Goal: Complete application form

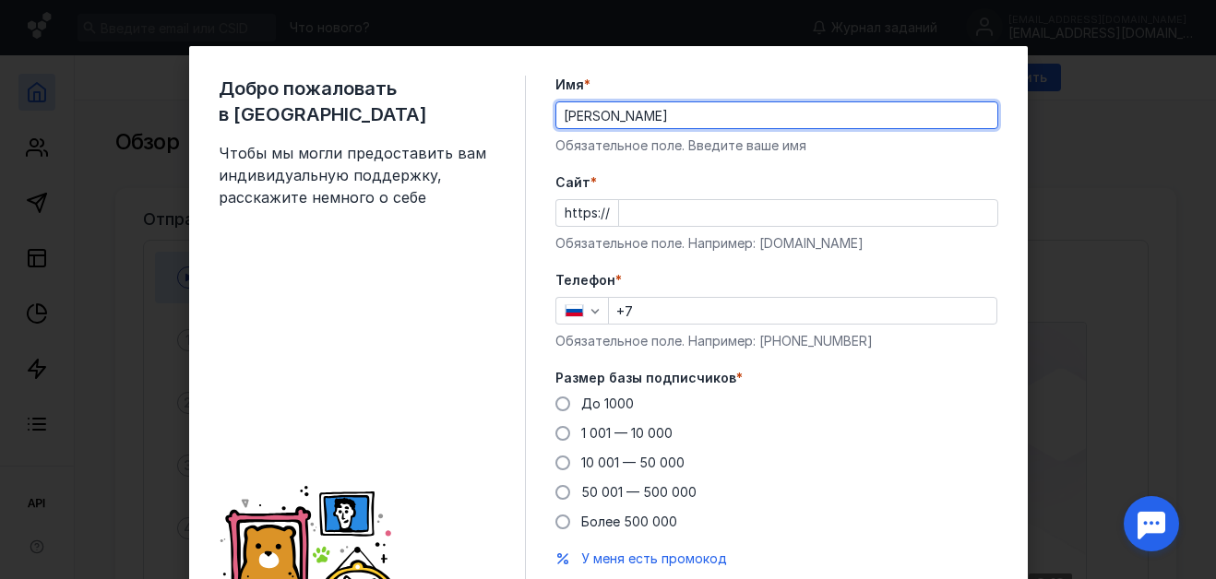
click at [1052, 272] on div "Добро пожаловать в Sendsay Чтобы мы могли предоставить вам индивидуальную подде…" at bounding box center [608, 289] width 1216 height 579
click at [1110, 279] on div "Добро пожаловать в Sendsay Чтобы мы могли предоставить вам индивидуальную подде…" at bounding box center [608, 289] width 1216 height 579
type input "[PERSON_NAME]"
click at [622, 208] on input "Cайт *" at bounding box center [808, 213] width 378 height 26
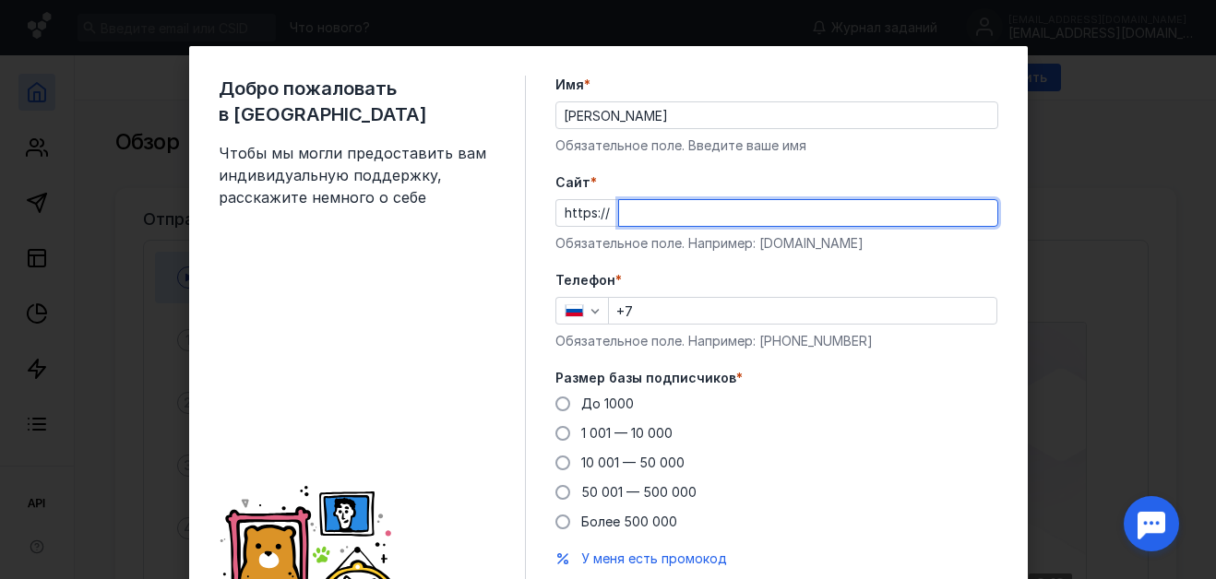
click at [622, 208] on input "Cайт *" at bounding box center [808, 213] width 378 height 26
type input "j"
type input "[DOMAIN_NAME]"
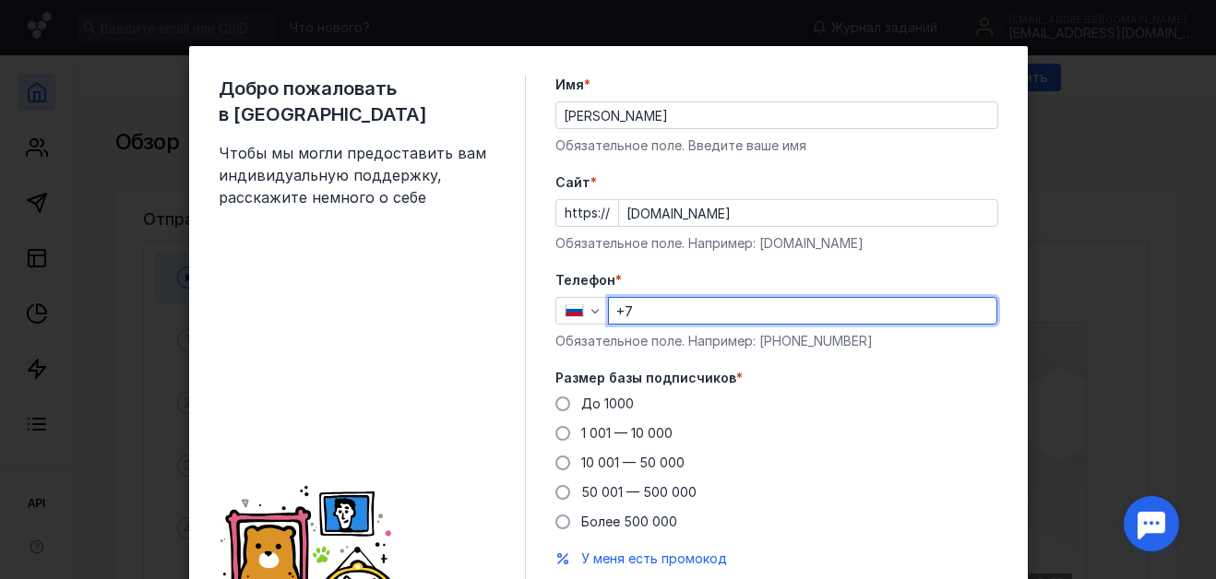
click at [680, 318] on input "+7" at bounding box center [803, 311] width 388 height 26
type input "[PHONE_NUMBER]"
click at [892, 467] on div "До [DATE] 1 001 — 10 000 10 001 — 50 000 50 001 — 500 000 Более 500 000" at bounding box center [776, 463] width 443 height 137
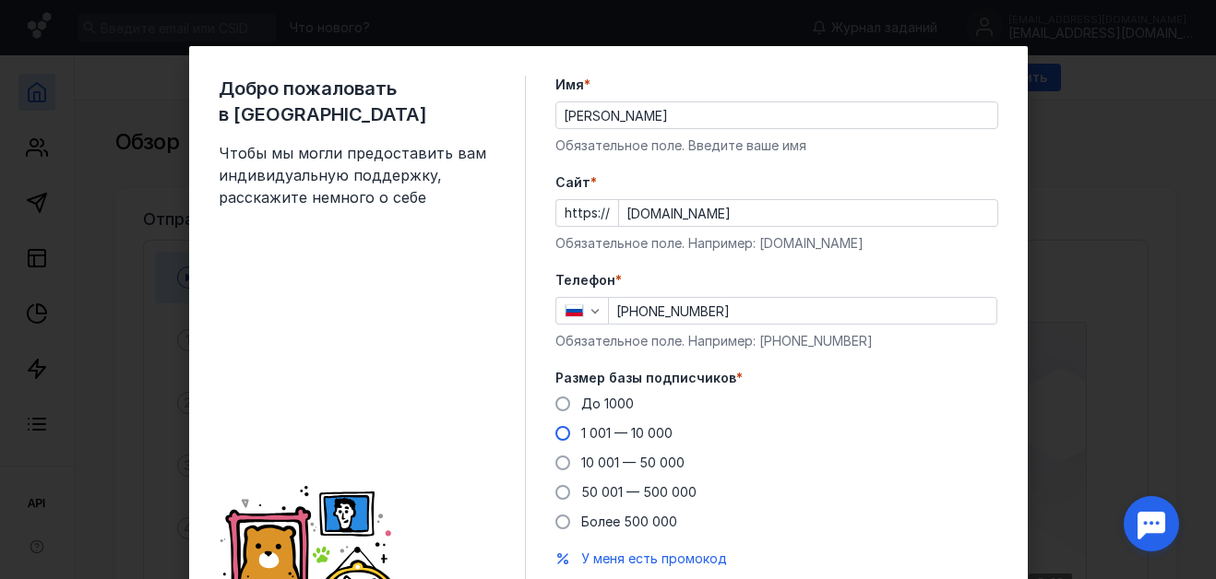
click at [555, 431] on span at bounding box center [562, 433] width 15 height 15
click at [0, 0] on input "1 001 — 10 000" at bounding box center [0, 0] width 0 height 0
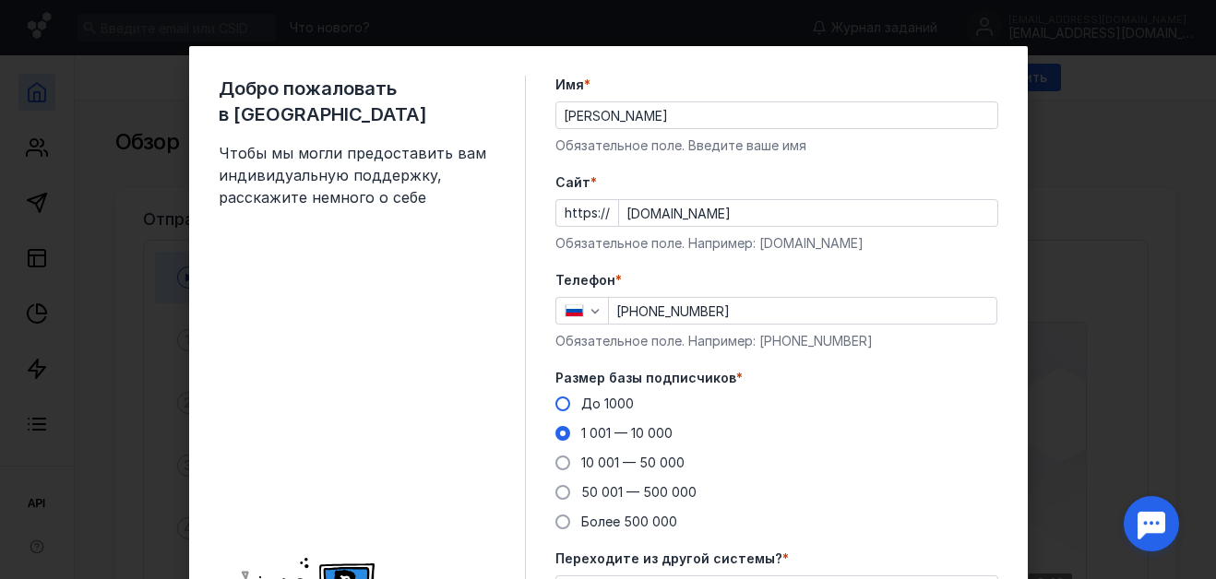
click at [555, 400] on span at bounding box center [562, 404] width 15 height 15
click at [0, 0] on input "До 1000" at bounding box center [0, 0] width 0 height 0
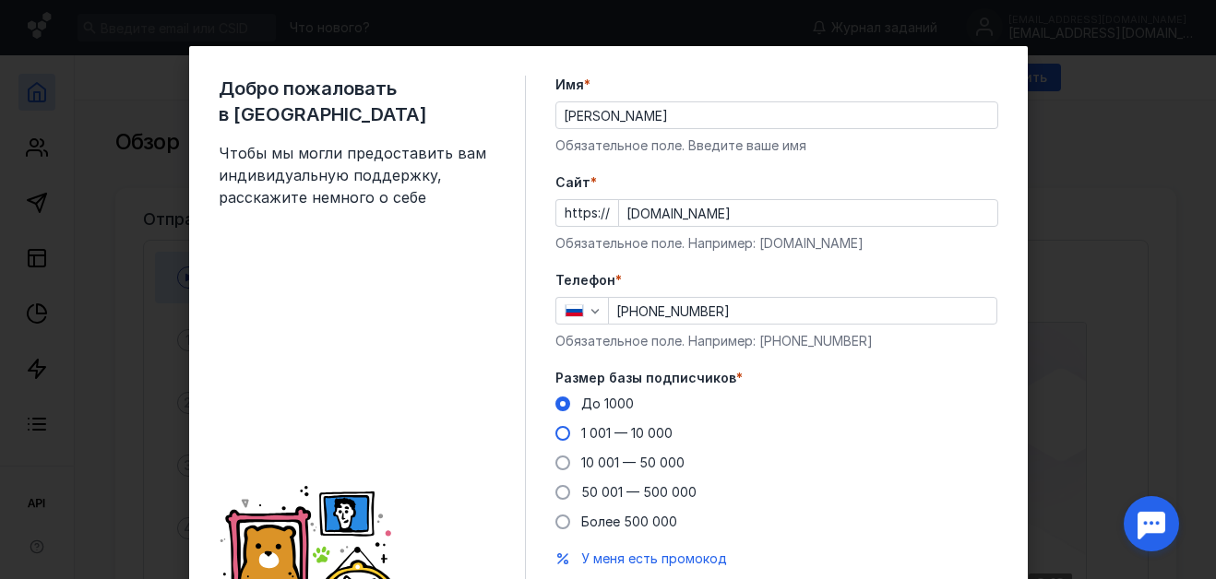
click at [555, 436] on span at bounding box center [562, 433] width 15 height 15
click at [0, 0] on input "1 001 — 10 000" at bounding box center [0, 0] width 0 height 0
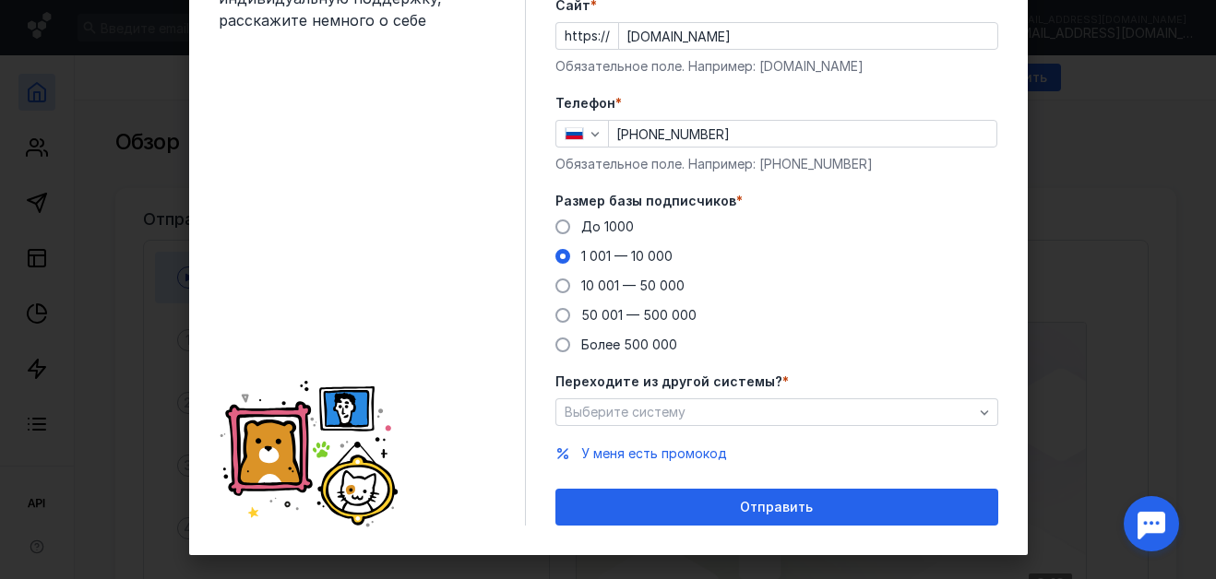
scroll to position [178, 0]
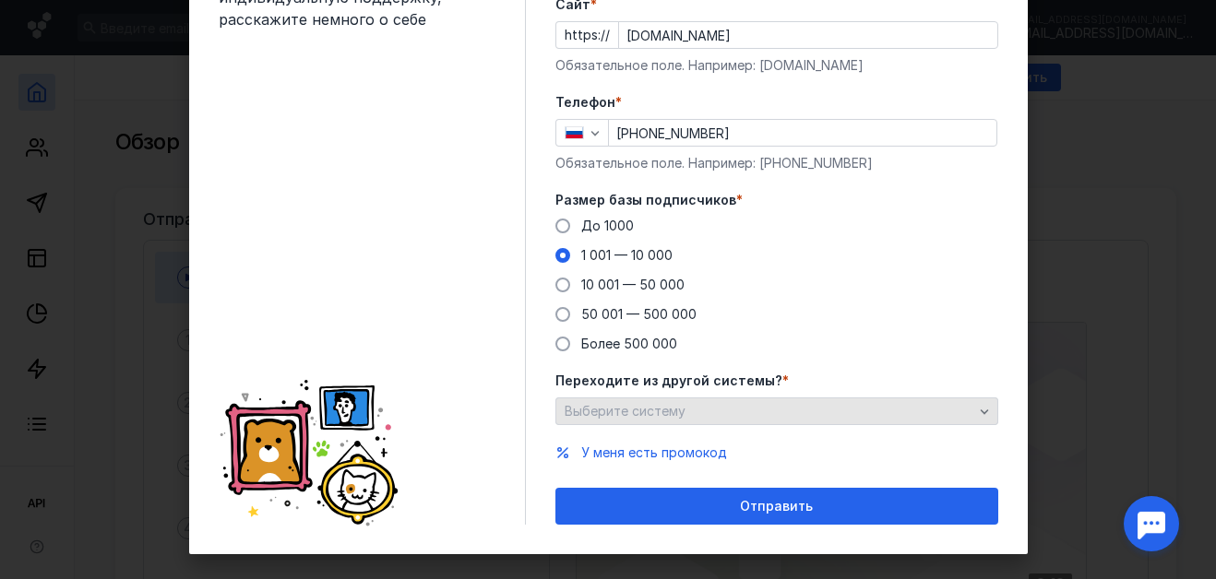
click at [977, 407] on icon "button" at bounding box center [984, 411] width 15 height 15
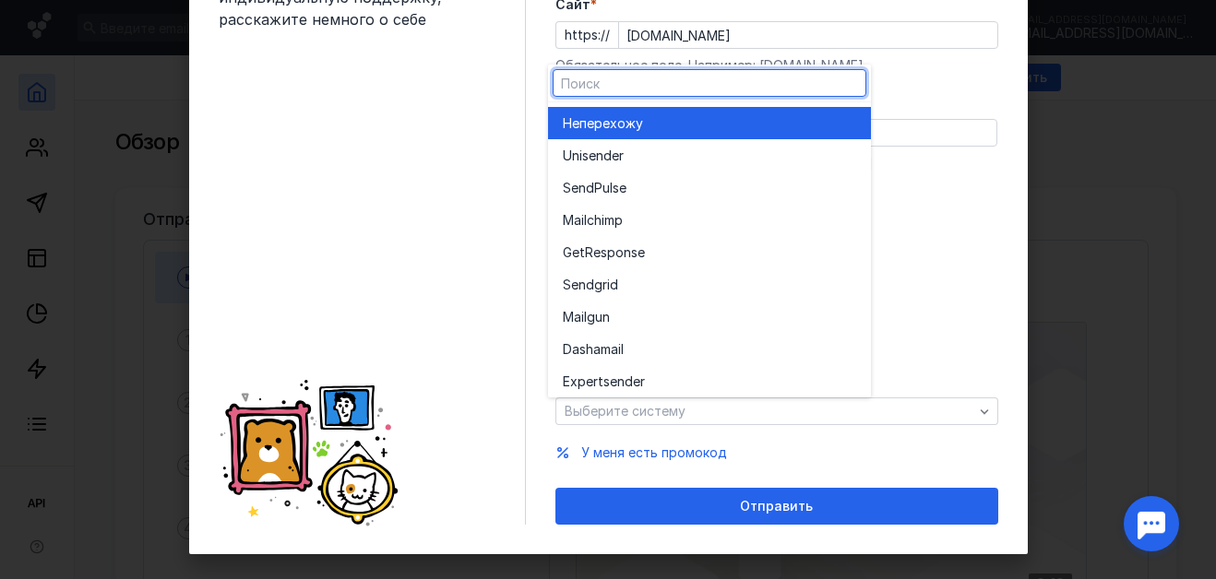
click at [1117, 362] on div "Добро пожаловать в Sendsay Чтобы мы могли предоставить вам индивидуальную подде…" at bounding box center [608, 289] width 1216 height 579
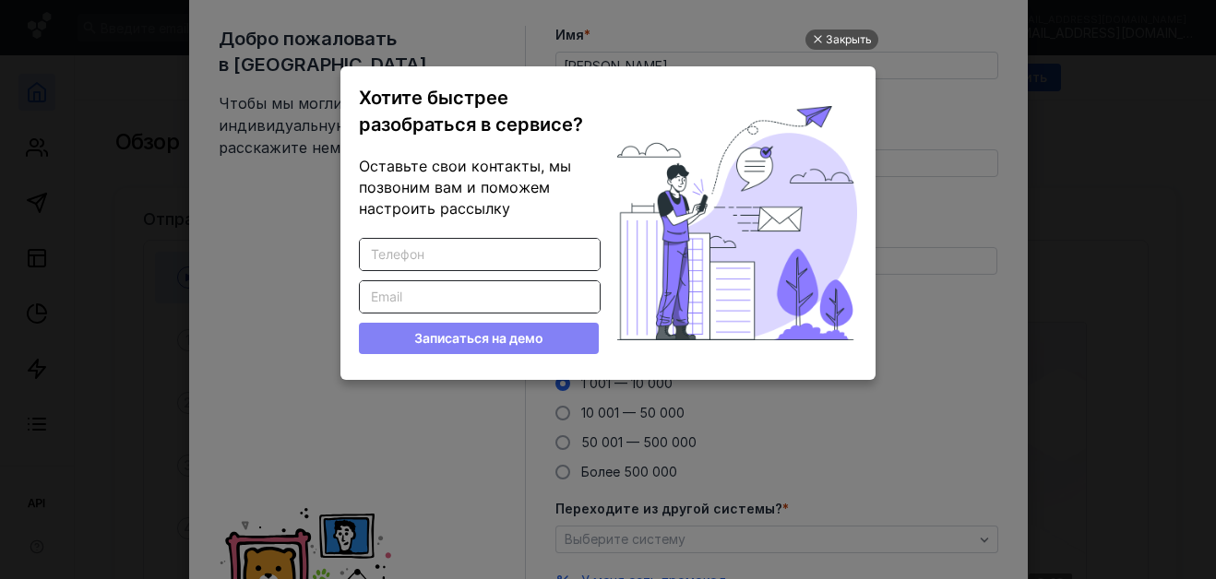
scroll to position [0, 0]
click at [390, 258] on input "Введите корректный телефон" at bounding box center [480, 254] width 240 height 31
click at [842, 45] on div "Закрыть" at bounding box center [849, 40] width 46 height 20
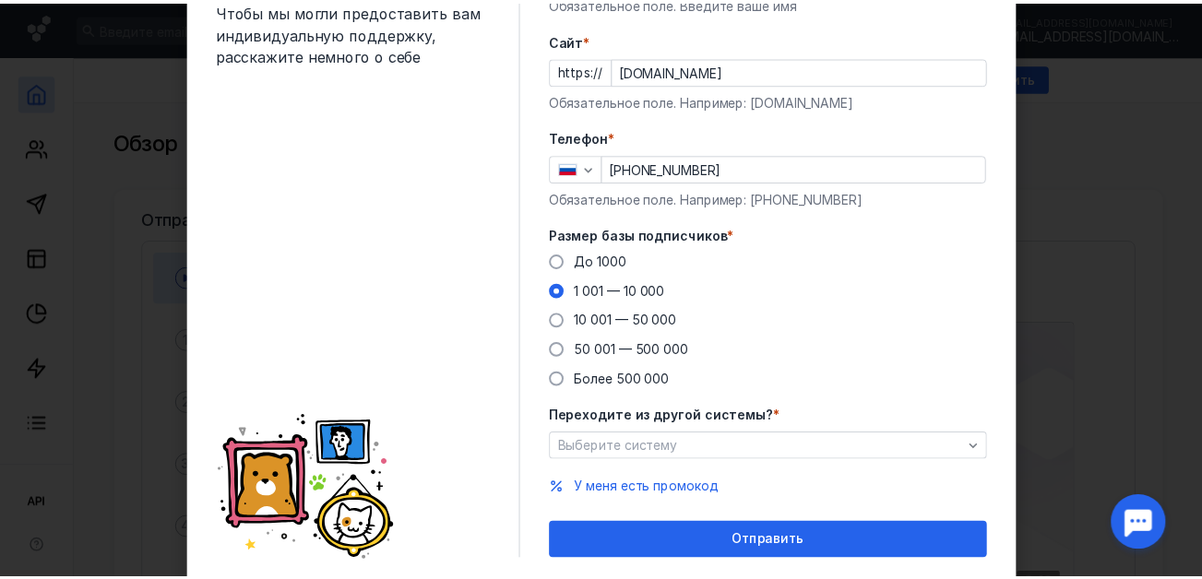
scroll to position [199, 0]
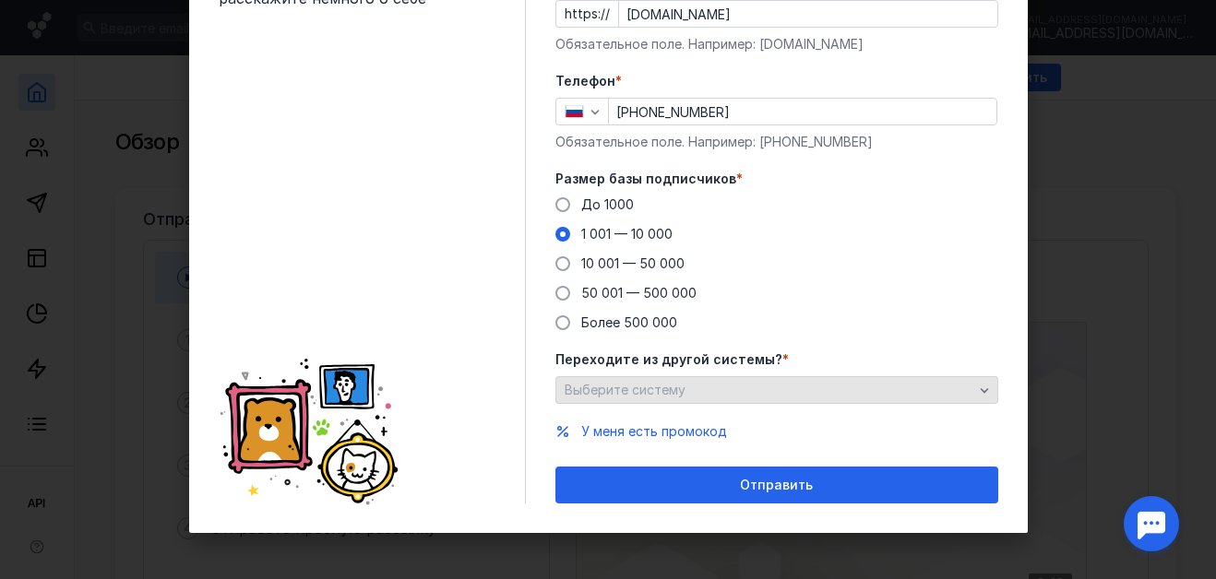
click at [748, 400] on div "Выберите систему" at bounding box center [776, 390] width 443 height 28
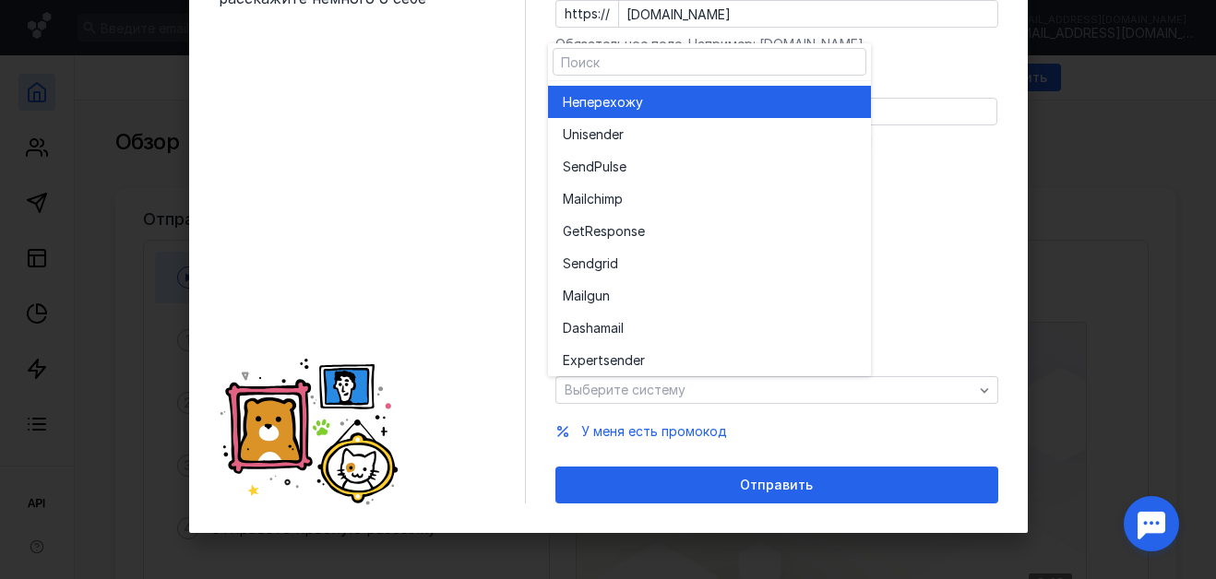
click at [663, 103] on div "Не перехожу" at bounding box center [709, 102] width 293 height 18
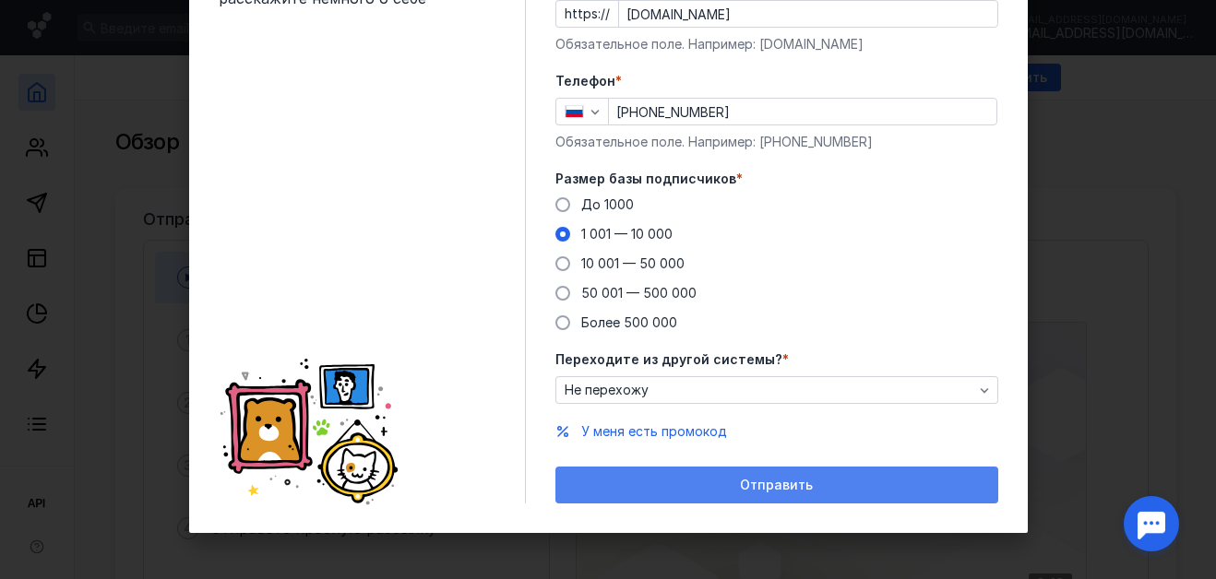
click at [756, 487] on span "Отправить" at bounding box center [776, 486] width 73 height 16
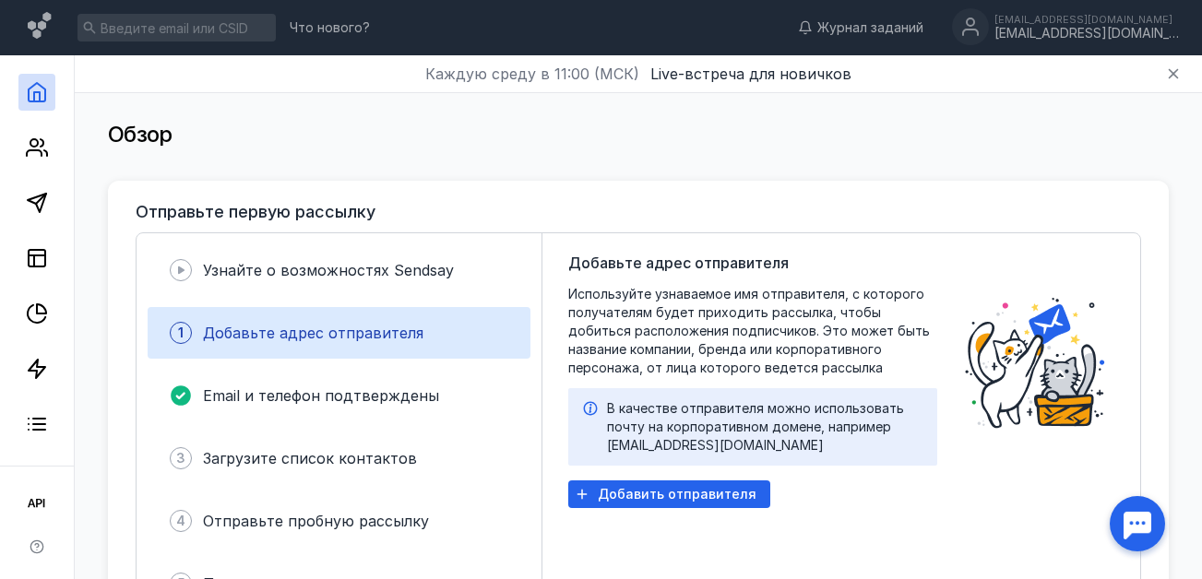
scroll to position [166, 0]
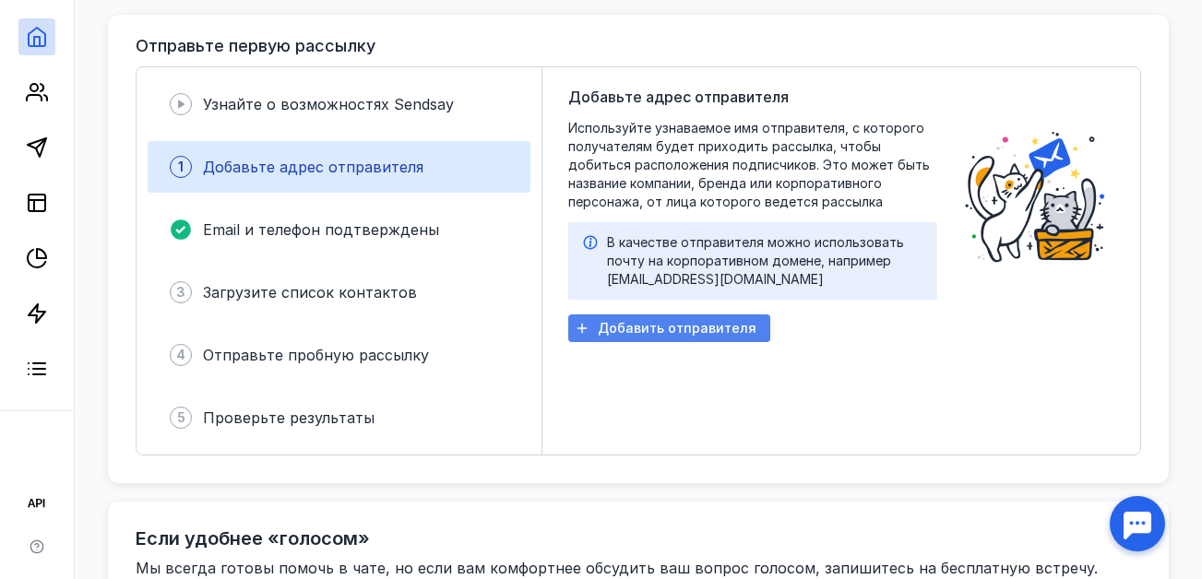
click at [638, 323] on span "Добавить отправителя" at bounding box center [677, 329] width 159 height 16
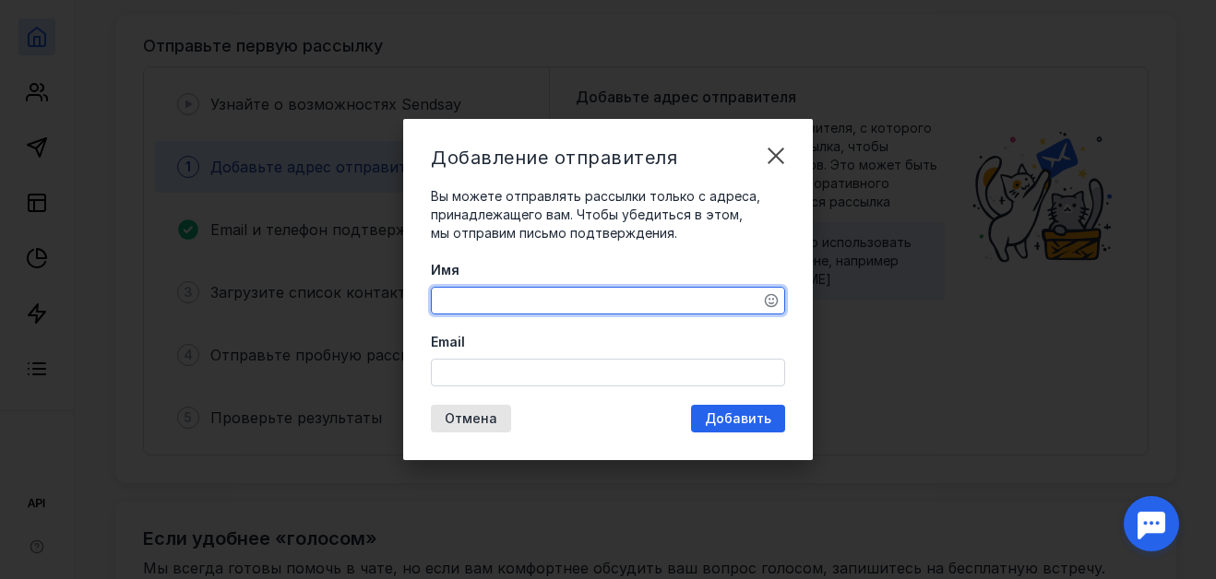
click at [480, 298] on textarea "Имя" at bounding box center [608, 301] width 352 height 26
click at [438, 377] on input "Email" at bounding box center [608, 373] width 352 height 26
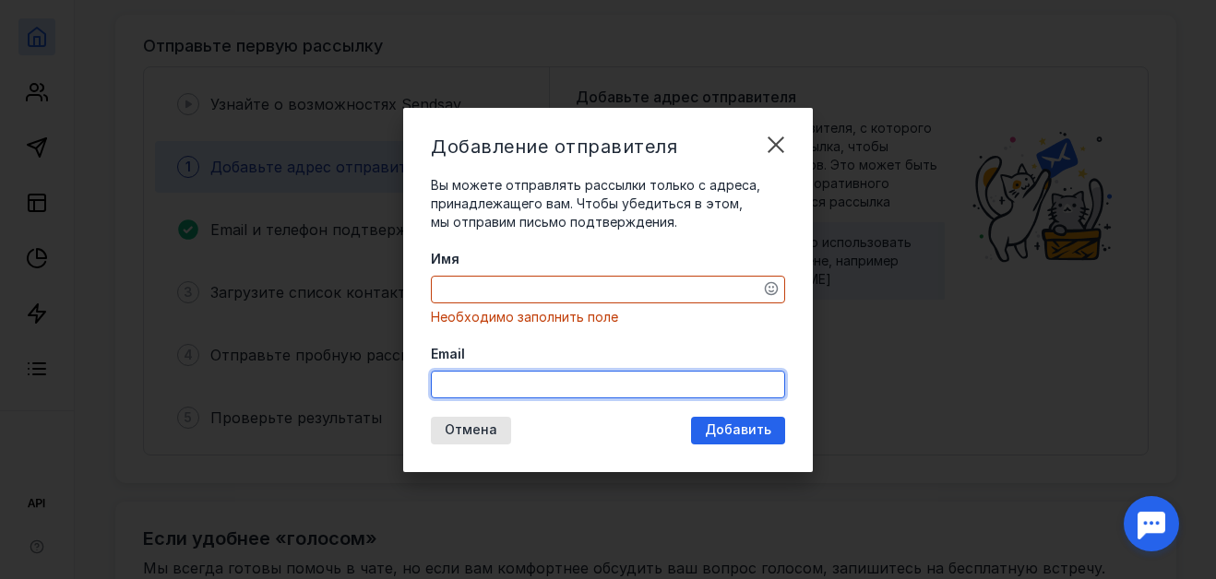
type input "[EMAIL_ADDRESS][DOMAIN_NAME]"
click at [453, 288] on div "Имя Необходимо заполнить поле Email [EMAIL_ADDRESS][DOMAIN_NAME]" at bounding box center [608, 324] width 354 height 149
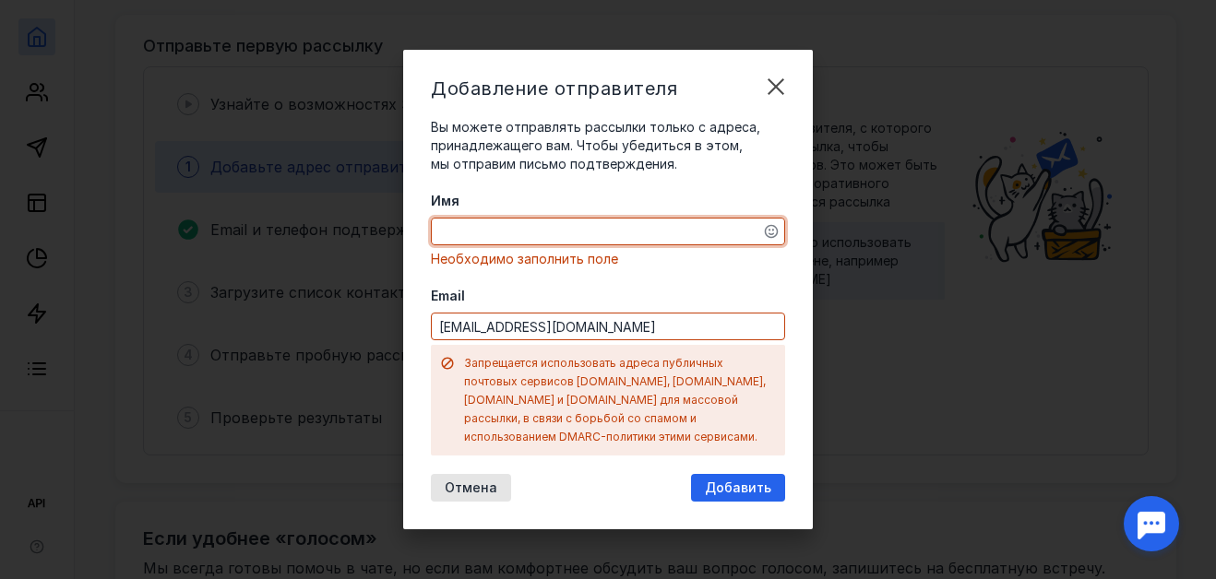
click at [453, 288] on div "Имя Необходимо заполнить поле Email [EMAIL_ADDRESS][DOMAIN_NAME] Запрещается ис…" at bounding box center [608, 324] width 354 height 264
click at [435, 239] on textarea "Имя" at bounding box center [608, 232] width 352 height 26
type textarea "[PERSON_NAME]"
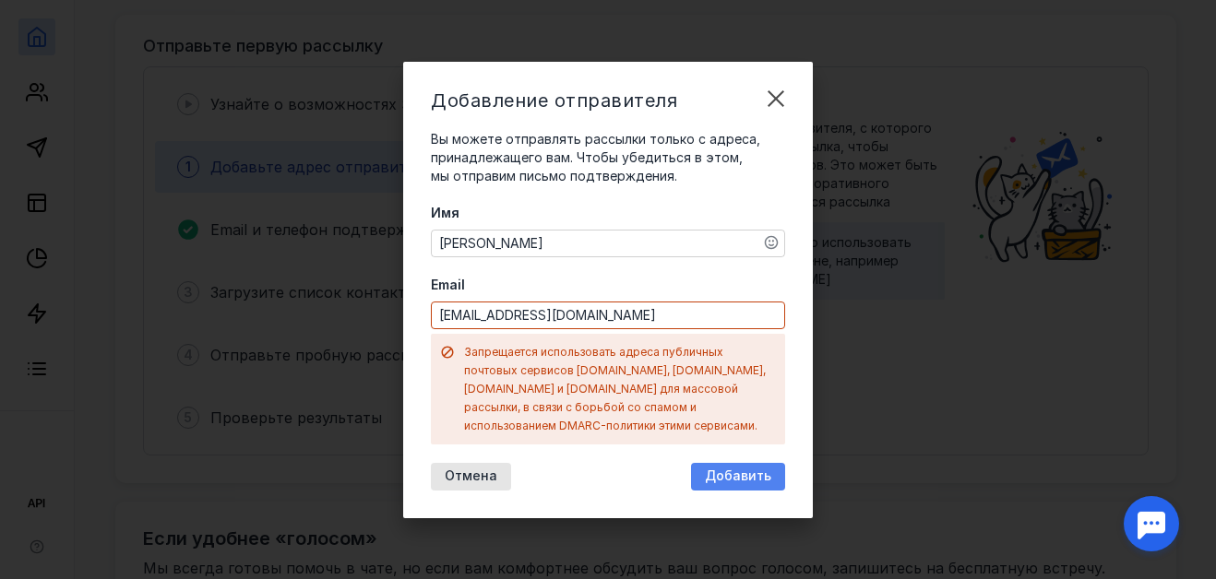
click at [726, 469] on span "Добавить" at bounding box center [738, 477] width 66 height 16
click at [451, 469] on span "Отмена" at bounding box center [471, 477] width 53 height 16
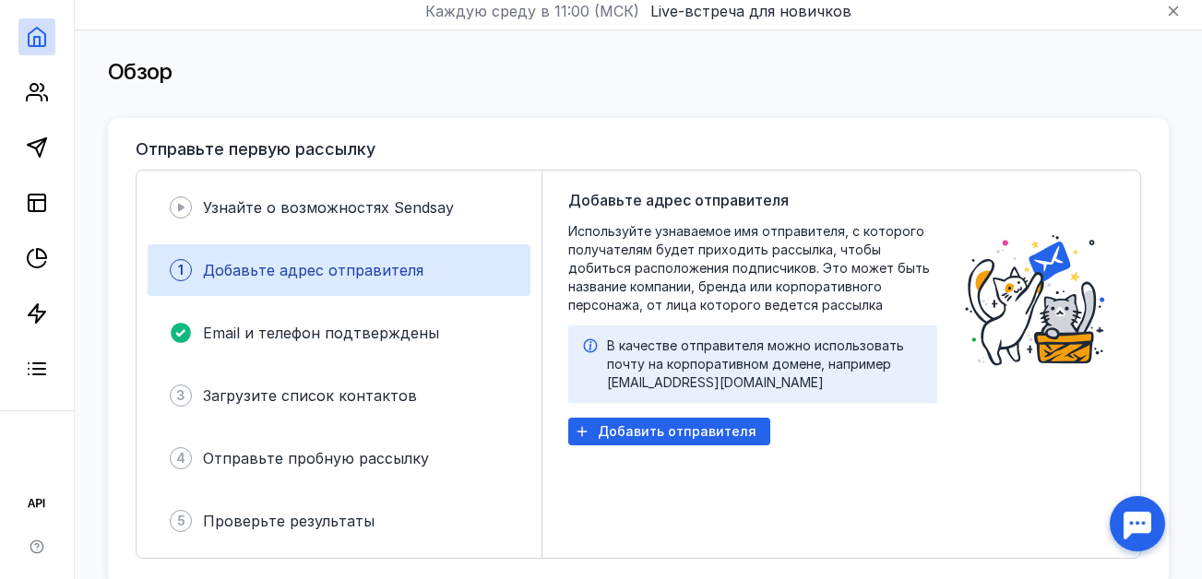
scroll to position [0, 0]
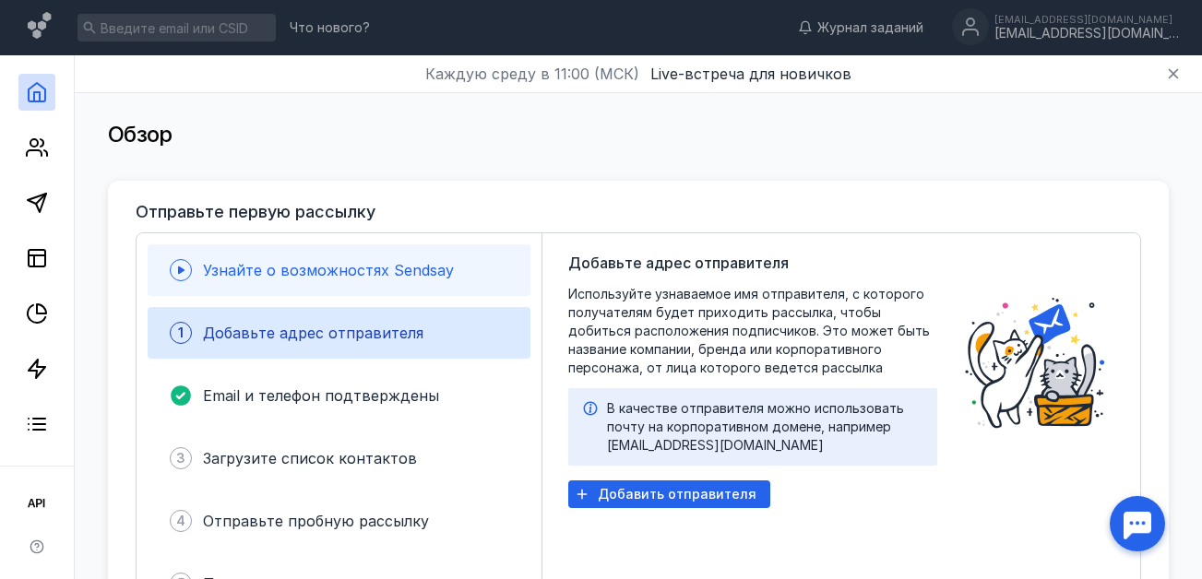
click at [189, 273] on icon at bounding box center [181, 270] width 22 height 22
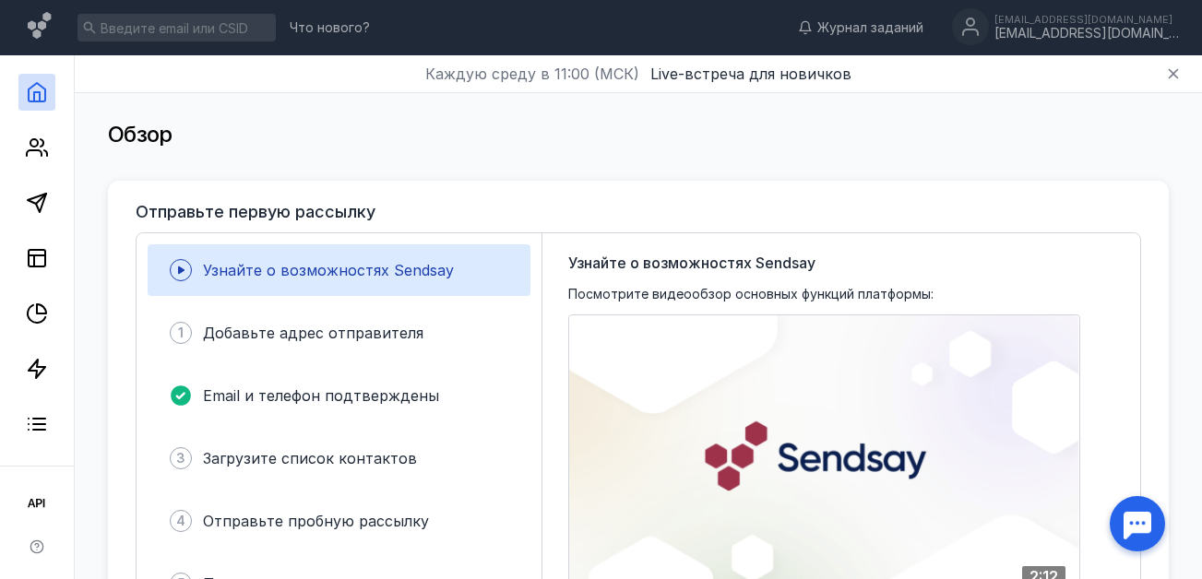
click at [189, 273] on icon at bounding box center [181, 270] width 22 height 22
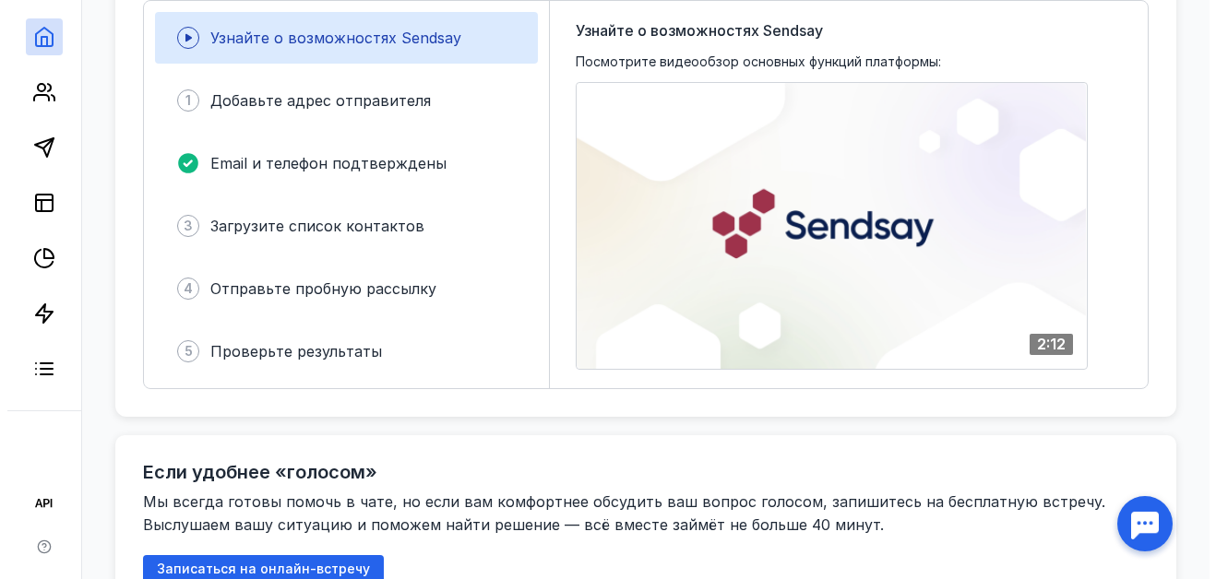
scroll to position [242, 0]
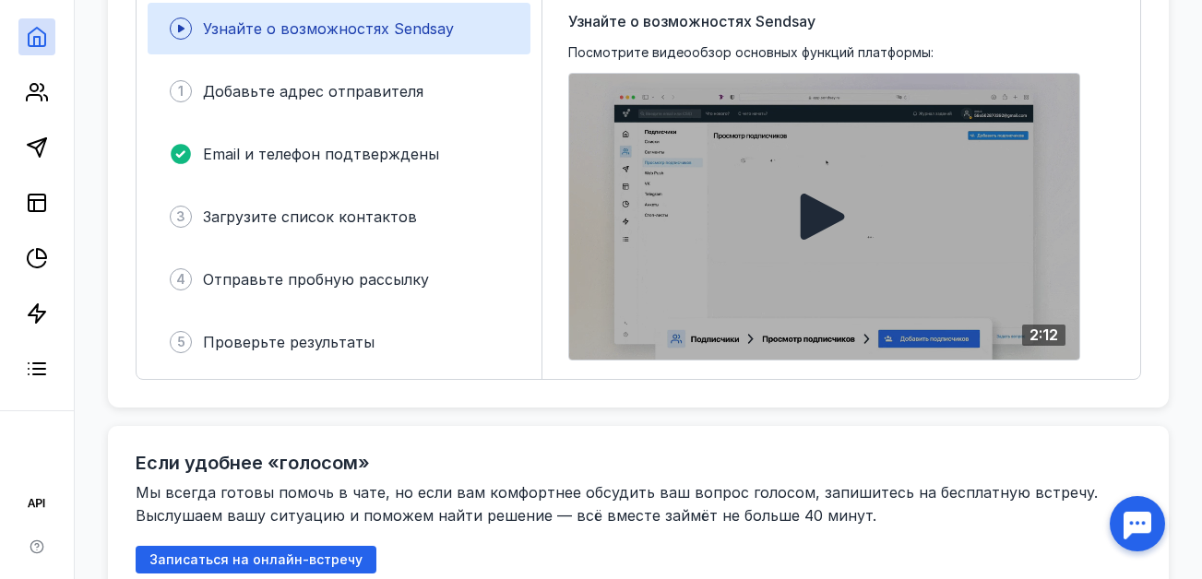
click at [801, 212] on div at bounding box center [824, 217] width 510 height 286
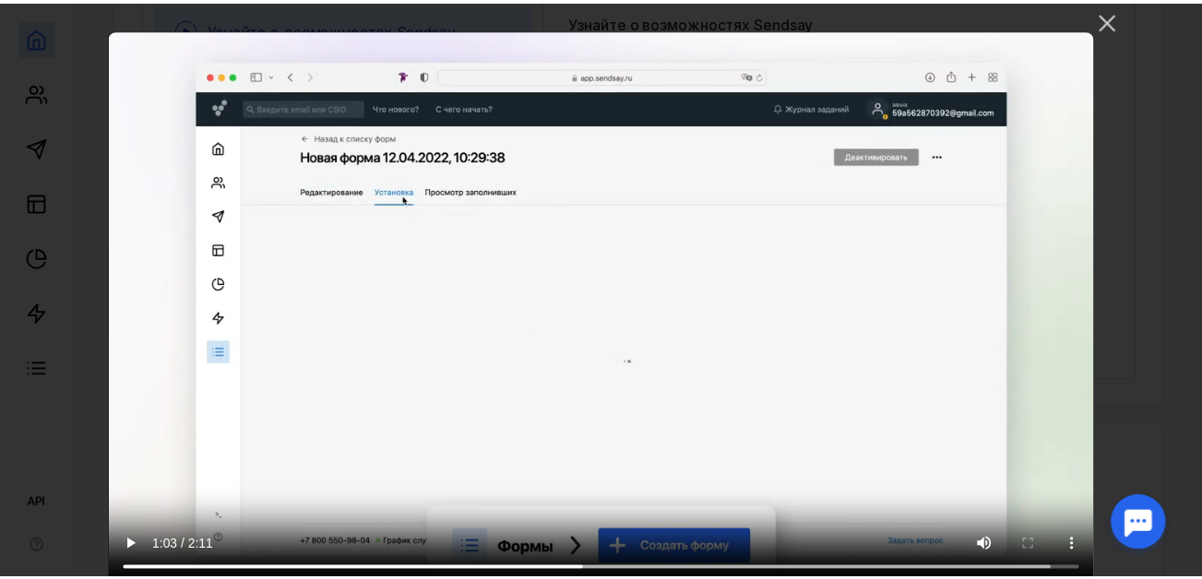
scroll to position [0, 0]
